Goal: Information Seeking & Learning: Learn about a topic

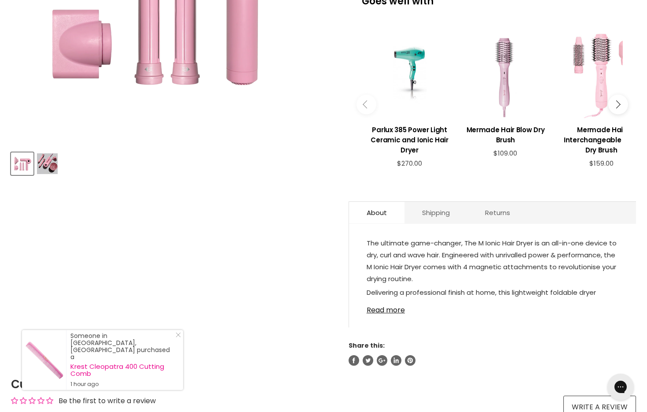
scroll to position [329, 0]
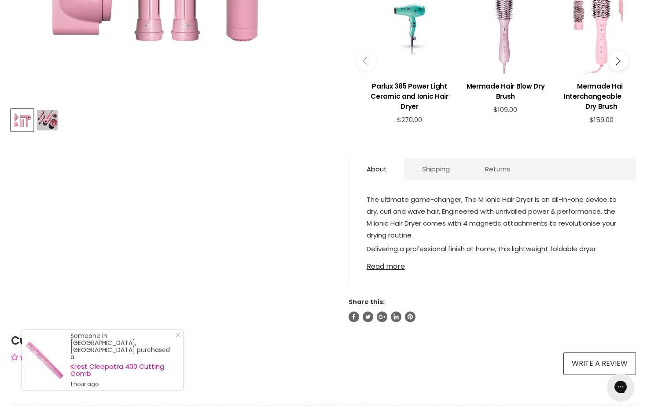
click at [379, 267] on link "Read more" at bounding box center [493, 263] width 252 height 13
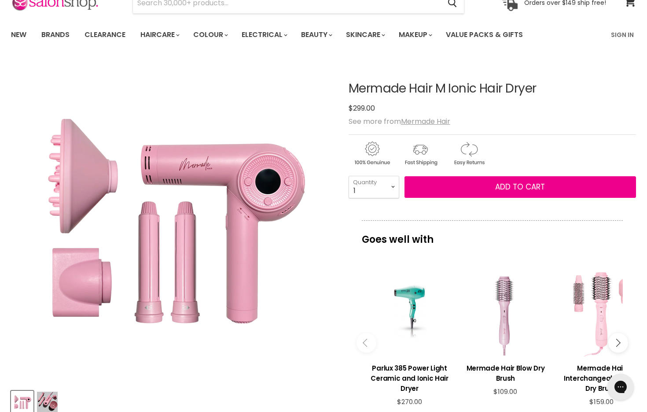
scroll to position [20, 0]
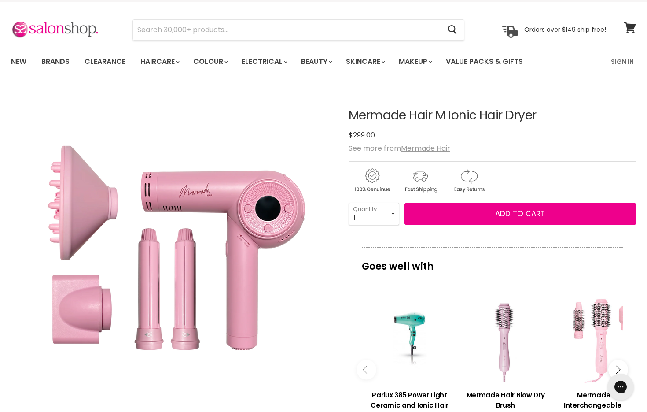
click at [635, 270] on div "Goes well with imageUrl Parlux 385 Power Light Ceramic and Ionic Hair Dryer $27…" at bounding box center [493, 350] width 288 height 207
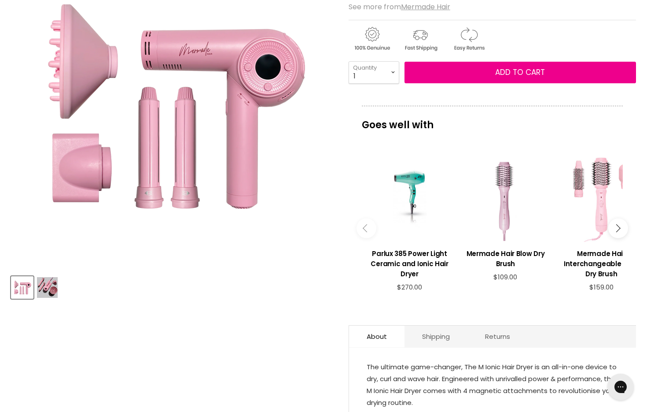
scroll to position [157, 0]
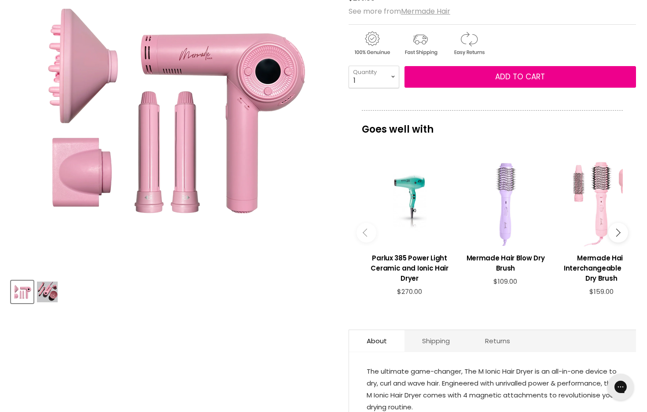
click at [507, 196] on div "Main content" at bounding box center [505, 202] width 87 height 87
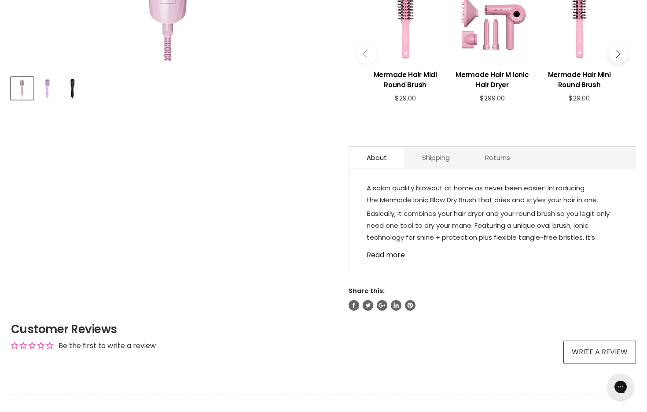
scroll to position [351, 0]
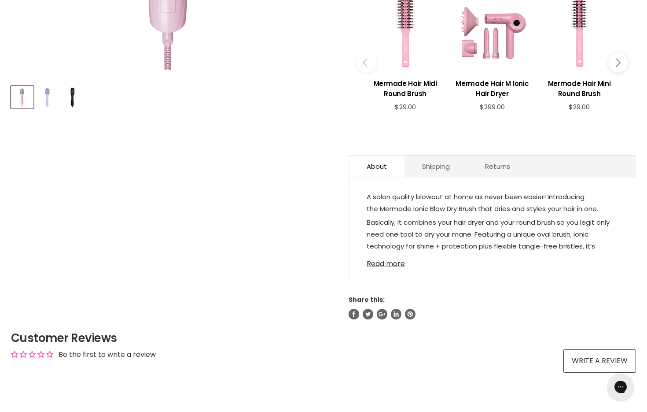
click at [401, 265] on link "Read more" at bounding box center [493, 261] width 252 height 13
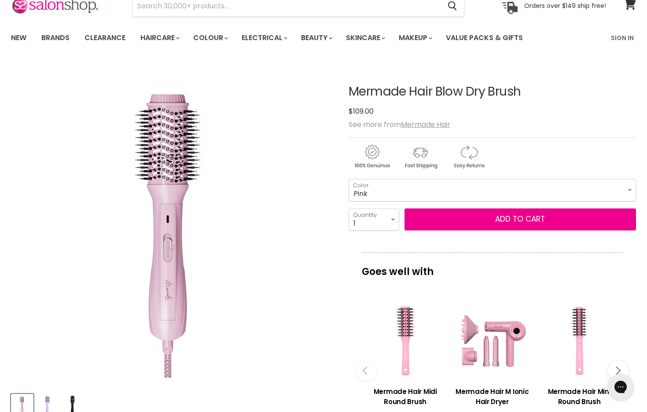
scroll to position [41, 0]
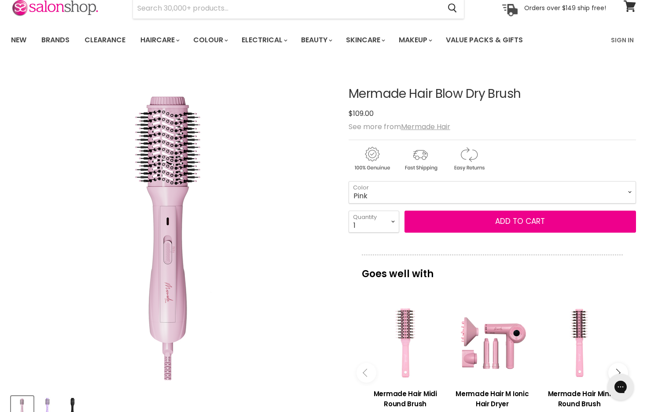
click at [405, 325] on div "Main content" at bounding box center [405, 342] width 78 height 78
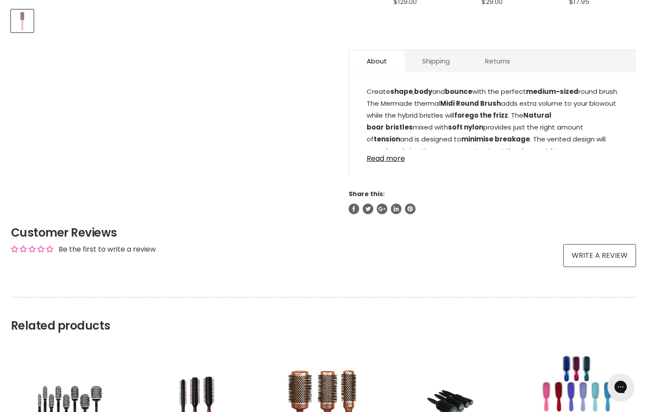
scroll to position [422, 0]
